Goal: Task Accomplishment & Management: Manage account settings

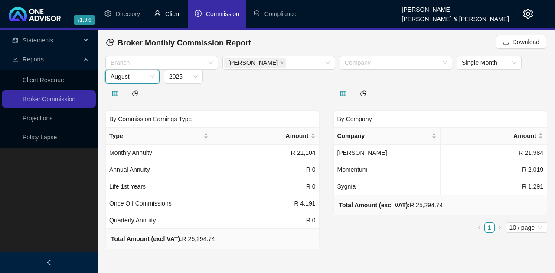
click at [175, 15] on span "Client" at bounding box center [173, 13] width 16 height 7
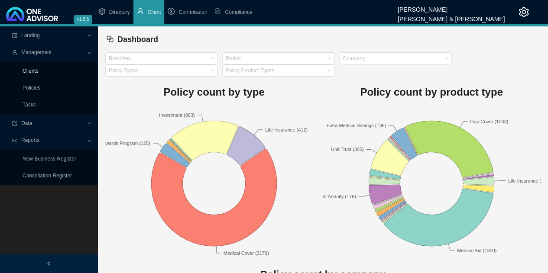
click at [27, 73] on link "Clients" at bounding box center [31, 71] width 16 height 6
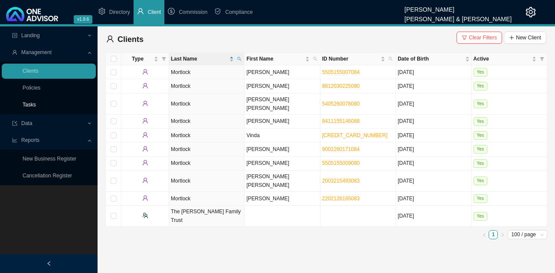
click at [33, 105] on link "Tasks" at bounding box center [29, 105] width 13 height 6
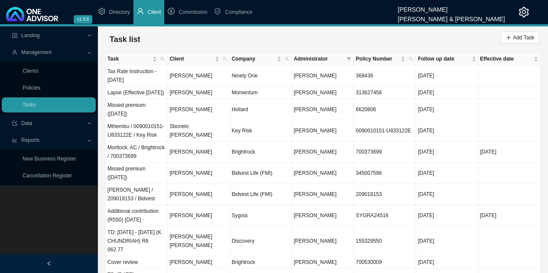
click at [48, 264] on icon "left" at bounding box center [48, 263] width 3 height 4
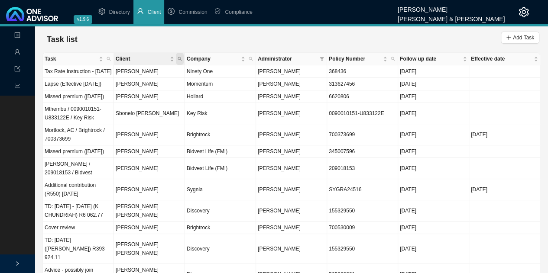
click at [179, 57] on icon "search" at bounding box center [180, 59] width 4 height 4
type input "stor"
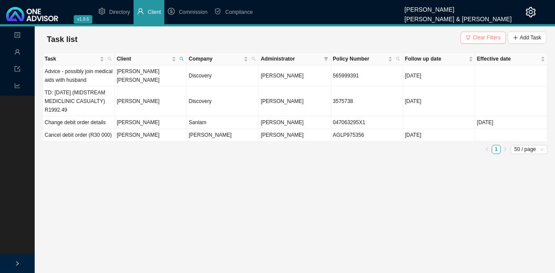
click at [470, 35] on span "button" at bounding box center [467, 38] width 5 height 6
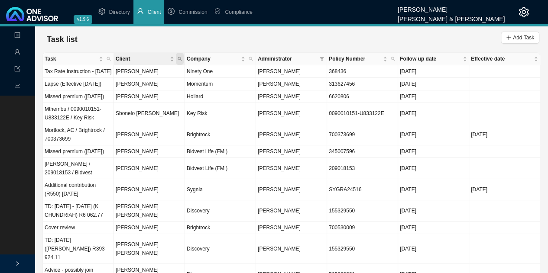
click at [180, 57] on icon "search" at bounding box center [180, 59] width 4 height 4
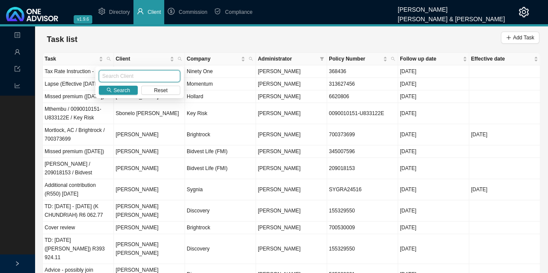
click at [125, 75] on input "text" at bounding box center [139, 76] width 81 height 12
type input "d"
type input "storah"
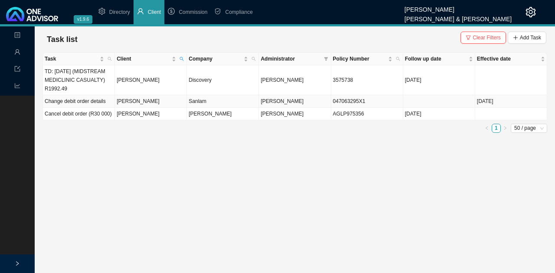
click at [171, 102] on td "[PERSON_NAME]" at bounding box center [151, 101] width 72 height 13
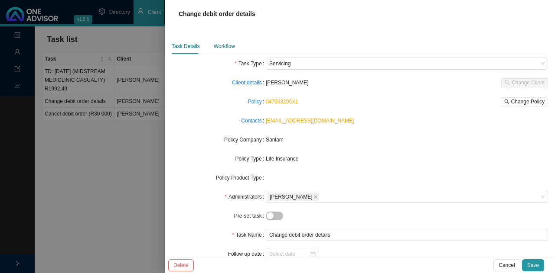
click at [223, 46] on div "Workflow" at bounding box center [224, 46] width 21 height 9
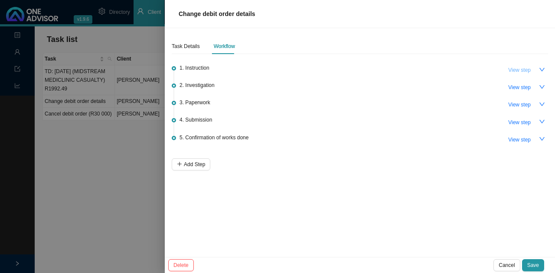
click at [515, 70] on span "View step" at bounding box center [519, 70] width 23 height 9
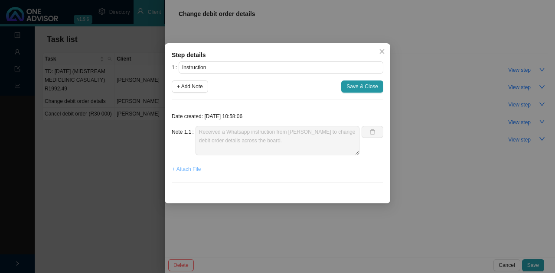
click at [179, 168] on span "+ Attach File" at bounding box center [186, 169] width 29 height 9
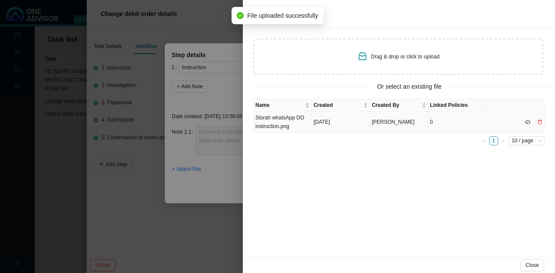
click at [344, 123] on td "[DATE]" at bounding box center [341, 122] width 58 height 21
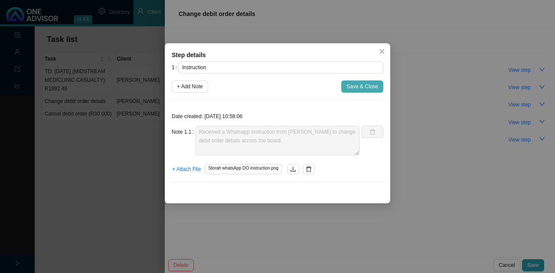
click at [365, 85] on span "Save & Close" at bounding box center [362, 86] width 32 height 9
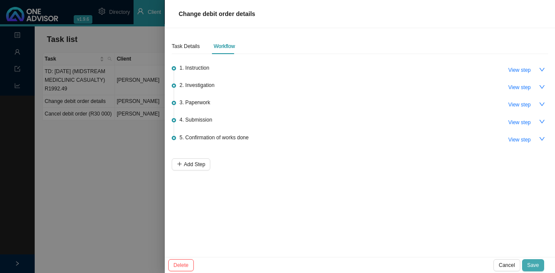
click at [533, 265] on span "Save" at bounding box center [533, 265] width 12 height 9
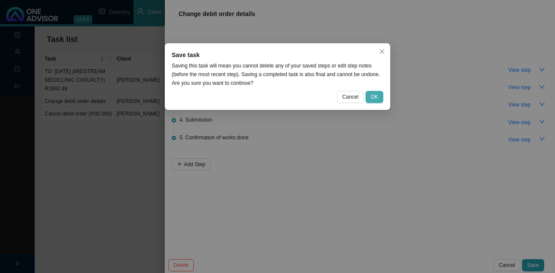
click at [377, 97] on span "OK" at bounding box center [373, 97] width 7 height 9
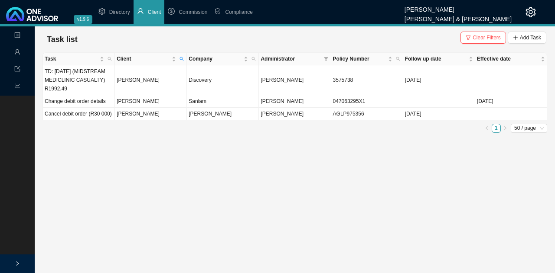
click at [310, 180] on main "Landing Management Data Reports Task list Clear Filters Add Task Task Client Co…" at bounding box center [277, 149] width 555 height 247
